Goal: Obtain resource: Download file/media

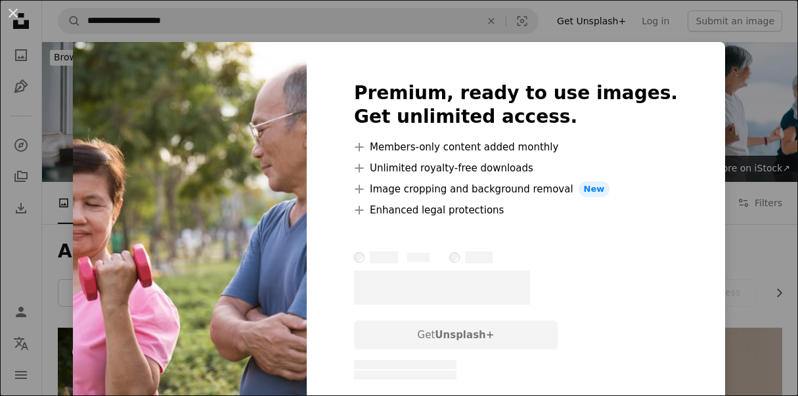
scroll to position [197, 0]
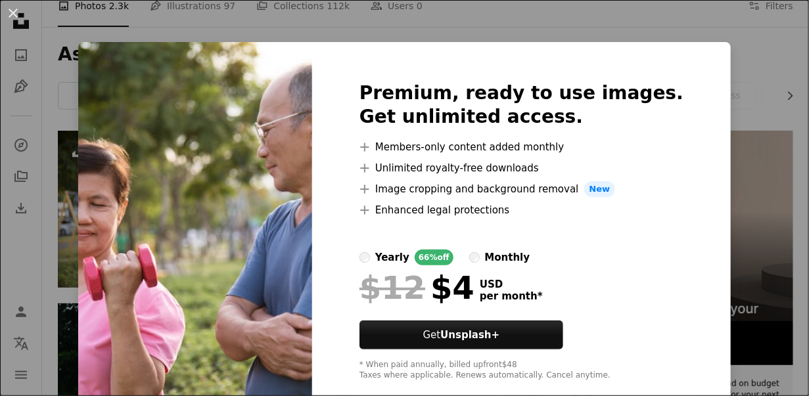
click at [752, 105] on div "An X shape Premium, ready to use images. Get unlimited access. A plus sign Memb…" at bounding box center [404, 198] width 809 height 396
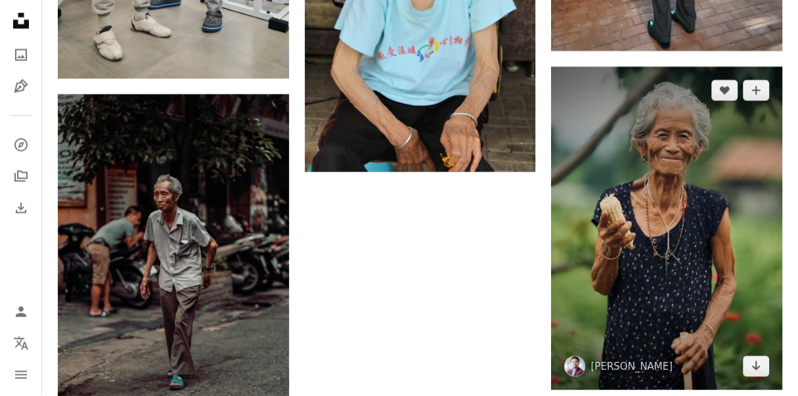
scroll to position [1774, 0]
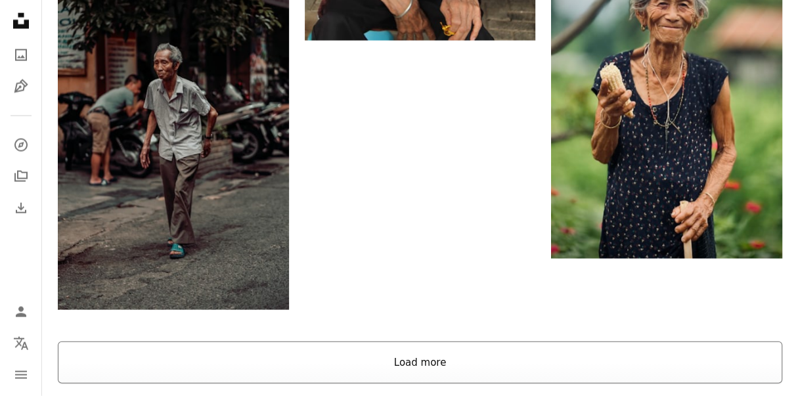
click at [442, 369] on button "Load more" at bounding box center [420, 363] width 725 height 42
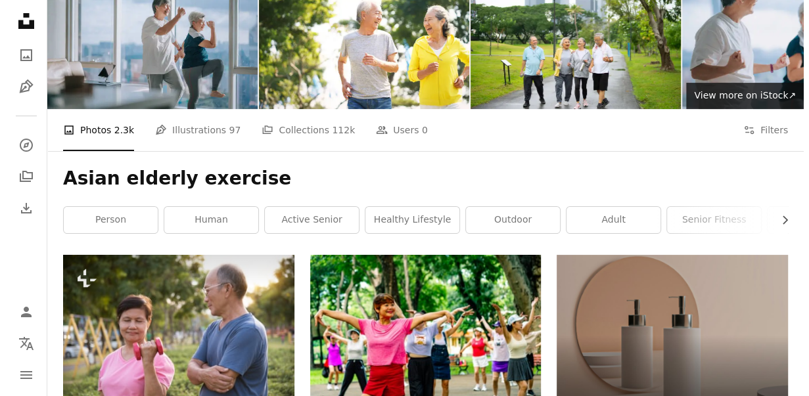
scroll to position [0, 0]
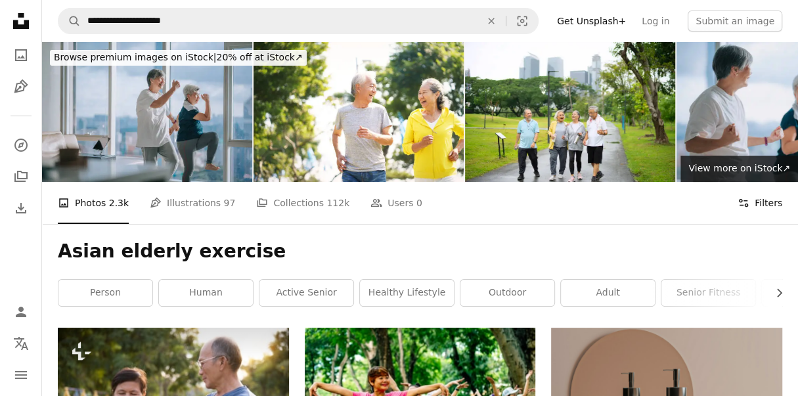
click at [740, 205] on icon "Filters" at bounding box center [744, 203] width 12 height 12
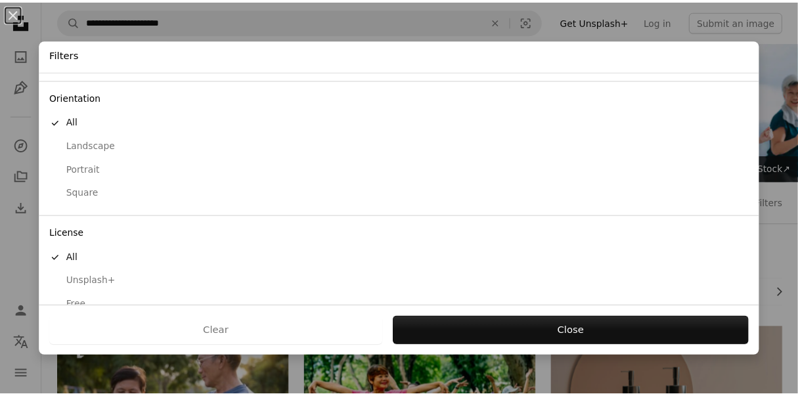
scroll to position [123, 0]
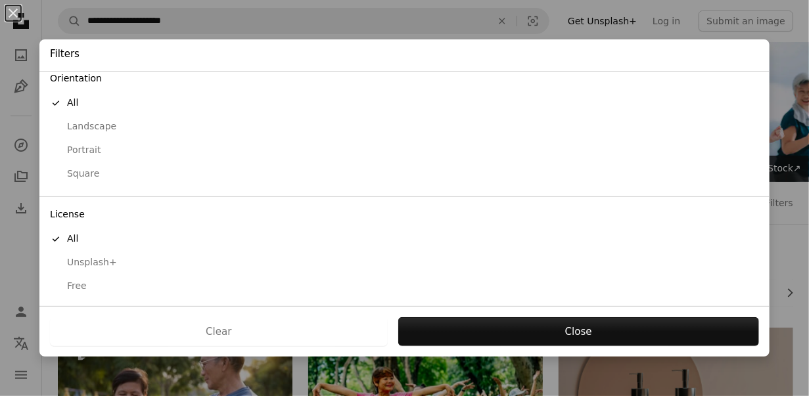
click at [81, 283] on div "Free" at bounding box center [404, 286] width 709 height 13
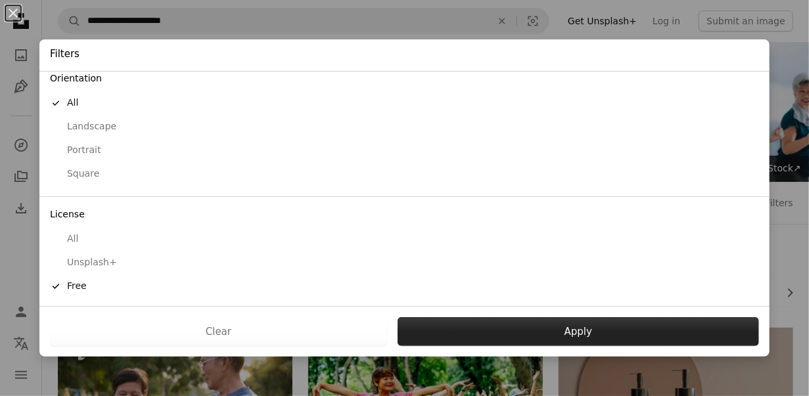
click at [542, 326] on button "Apply" at bounding box center [578, 331] width 361 height 29
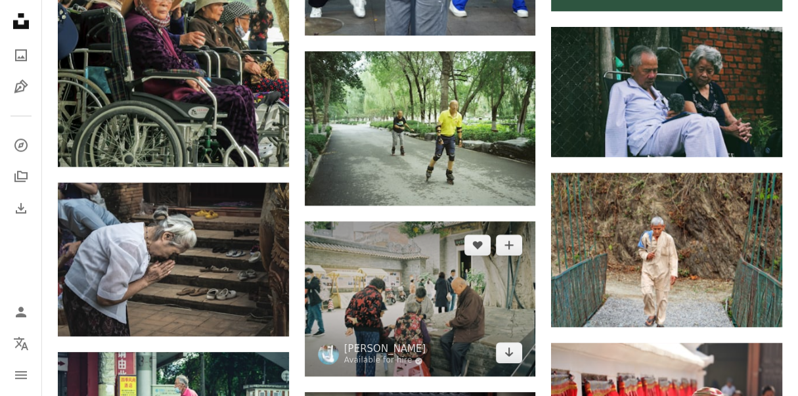
scroll to position [657, 0]
